Goal: Navigation & Orientation: Find specific page/section

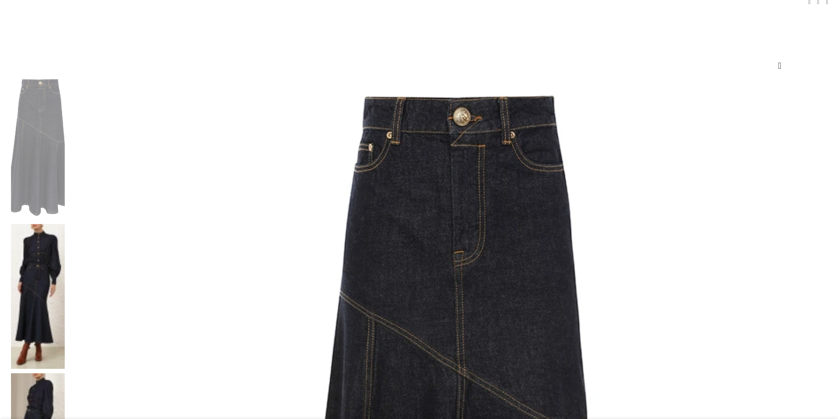
scroll to position [0, 92]
click at [65, 224] on img at bounding box center [38, 296] width 54 height 144
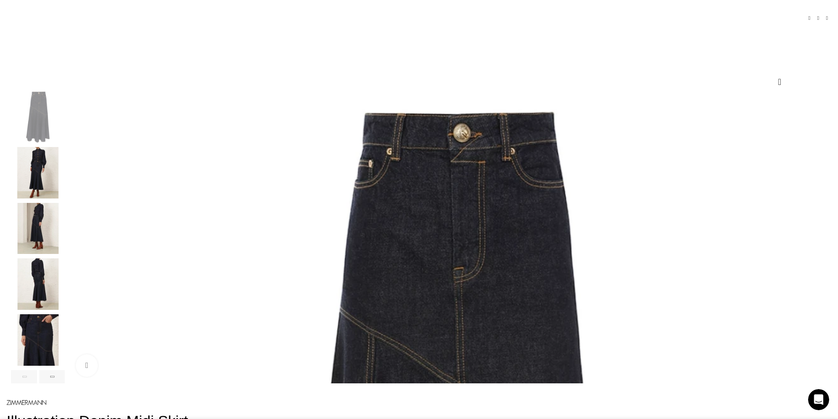
scroll to position [0, 0]
click at [818, 248] on div "Next slide" at bounding box center [829, 237] width 22 height 22
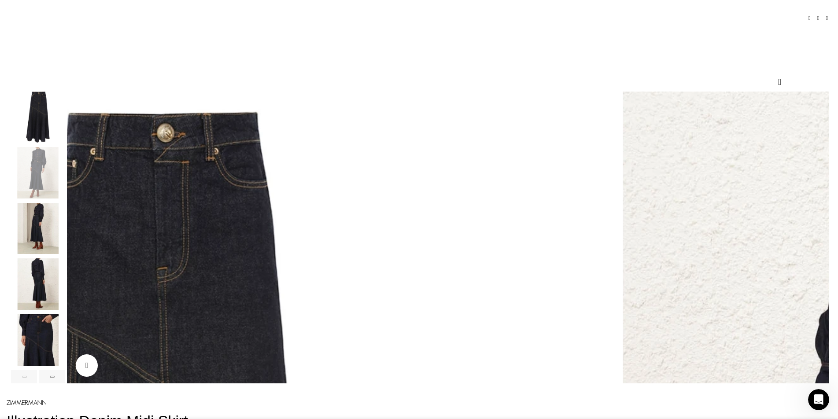
scroll to position [0, 371]
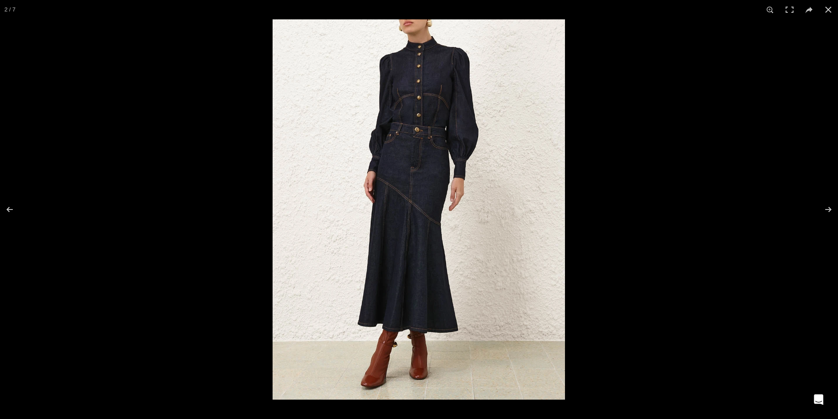
click at [449, 77] on img at bounding box center [418, 209] width 292 height 380
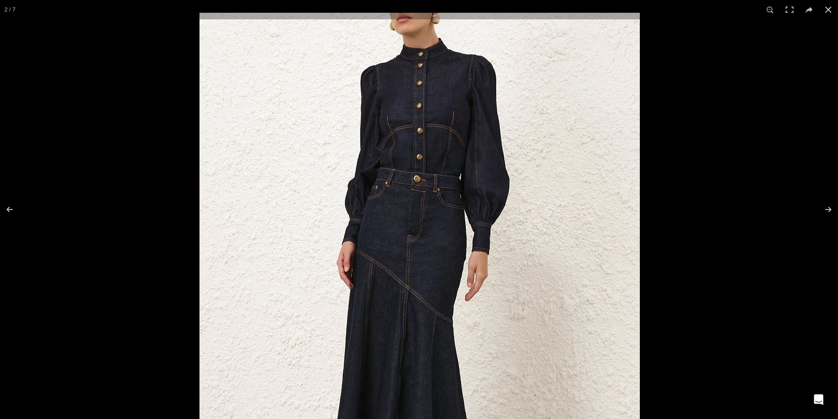
drag, startPoint x: 545, startPoint y: 93, endPoint x: 547, endPoint y: 122, distance: 29.1
click at [547, 122] on img at bounding box center [419, 299] width 440 height 573
click at [772, 146] on div at bounding box center [618, 222] width 838 height 419
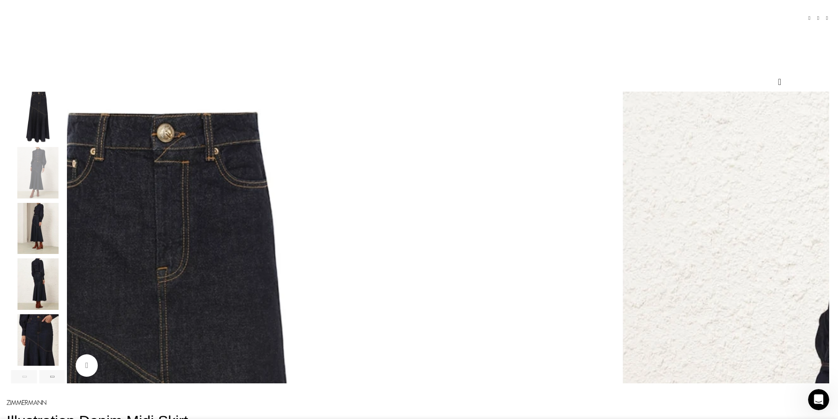
click at [65, 221] on img "3 / 7" at bounding box center [38, 228] width 54 height 51
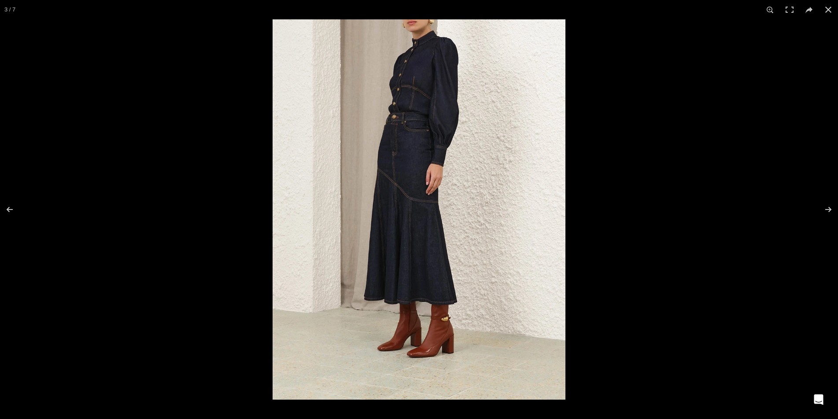
click at [474, 54] on img at bounding box center [418, 209] width 293 height 380
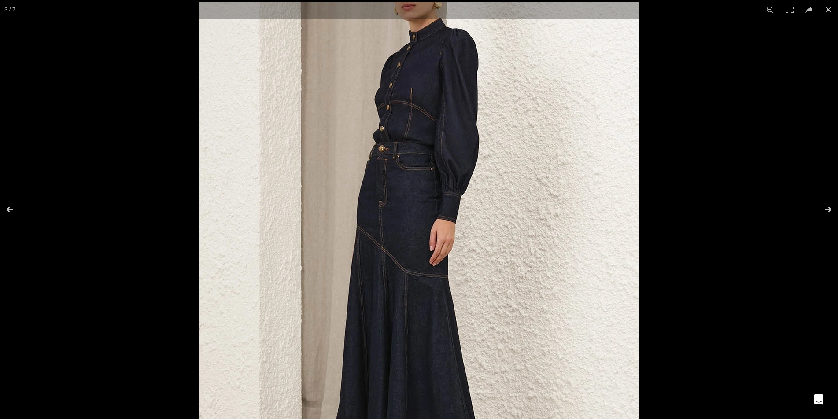
scroll to position [0, 556]
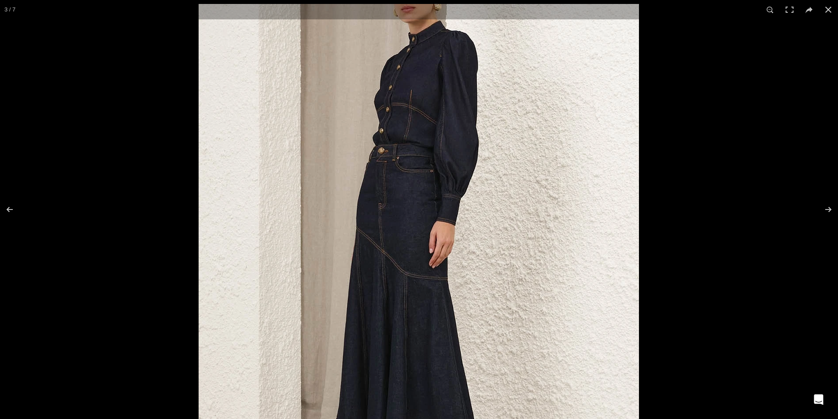
drag, startPoint x: 513, startPoint y: 61, endPoint x: 511, endPoint y: 70, distance: 8.5
click at [511, 70] on img at bounding box center [419, 290] width 440 height 572
drag, startPoint x: 728, startPoint y: 126, endPoint x: 723, endPoint y: 125, distance: 4.5
click at [728, 126] on div at bounding box center [618, 213] width 838 height 419
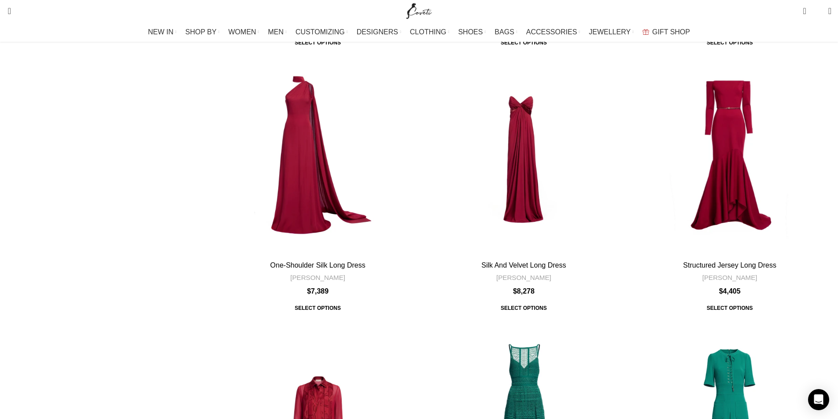
scroll to position [1408, 0]
